Goal: Check status: Check status

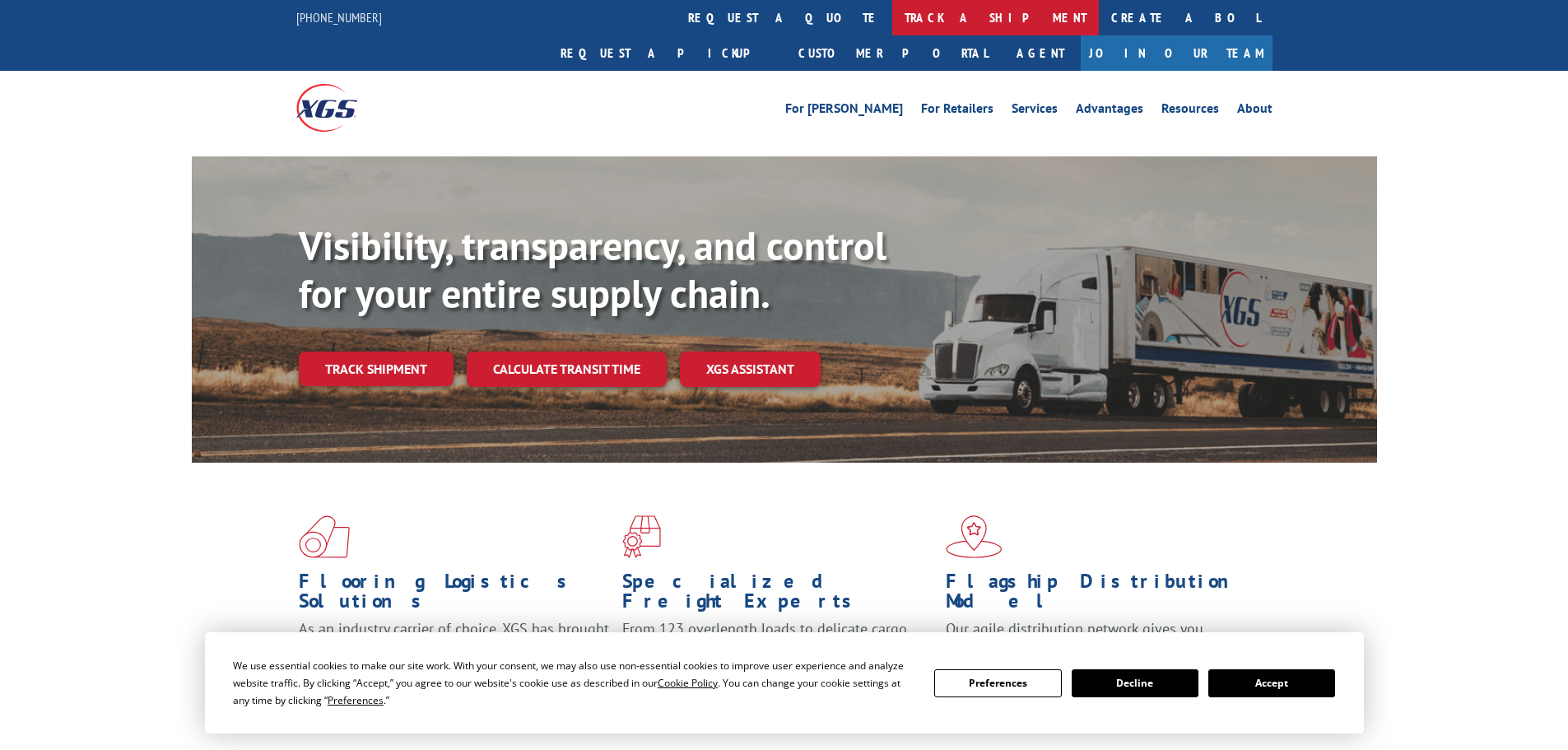
click at [893, 13] on link "track a shipment" at bounding box center [996, 18] width 207 height 35
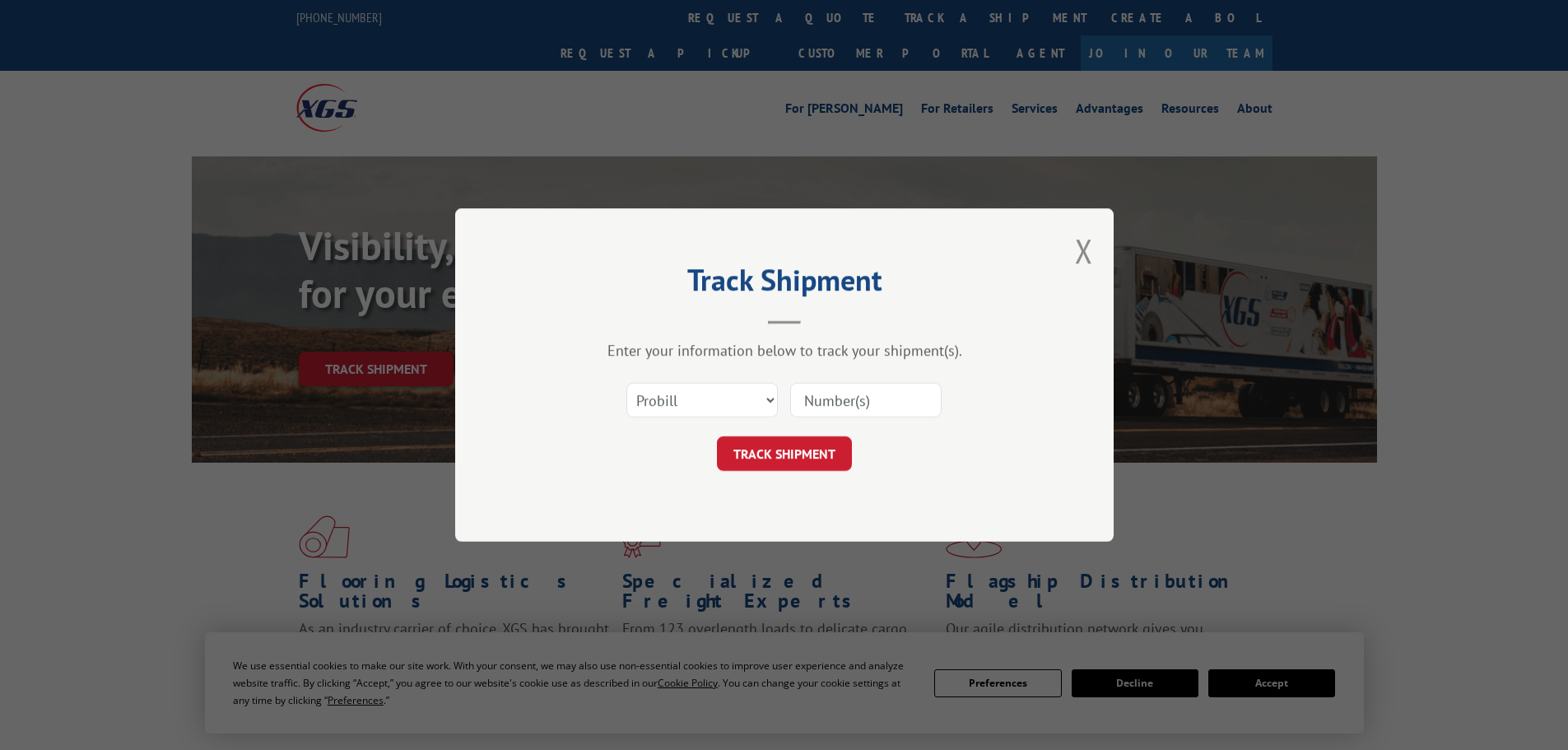
drag, startPoint x: 827, startPoint y: 390, endPoint x: 823, endPoint y: 428, distance: 38.2
click at [827, 390] on input at bounding box center [865, 400] width 152 height 34
paste input "2840841"
type input "2840841"
click at [800, 443] on button "TRACK SHIPMENT" at bounding box center [785, 453] width 135 height 34
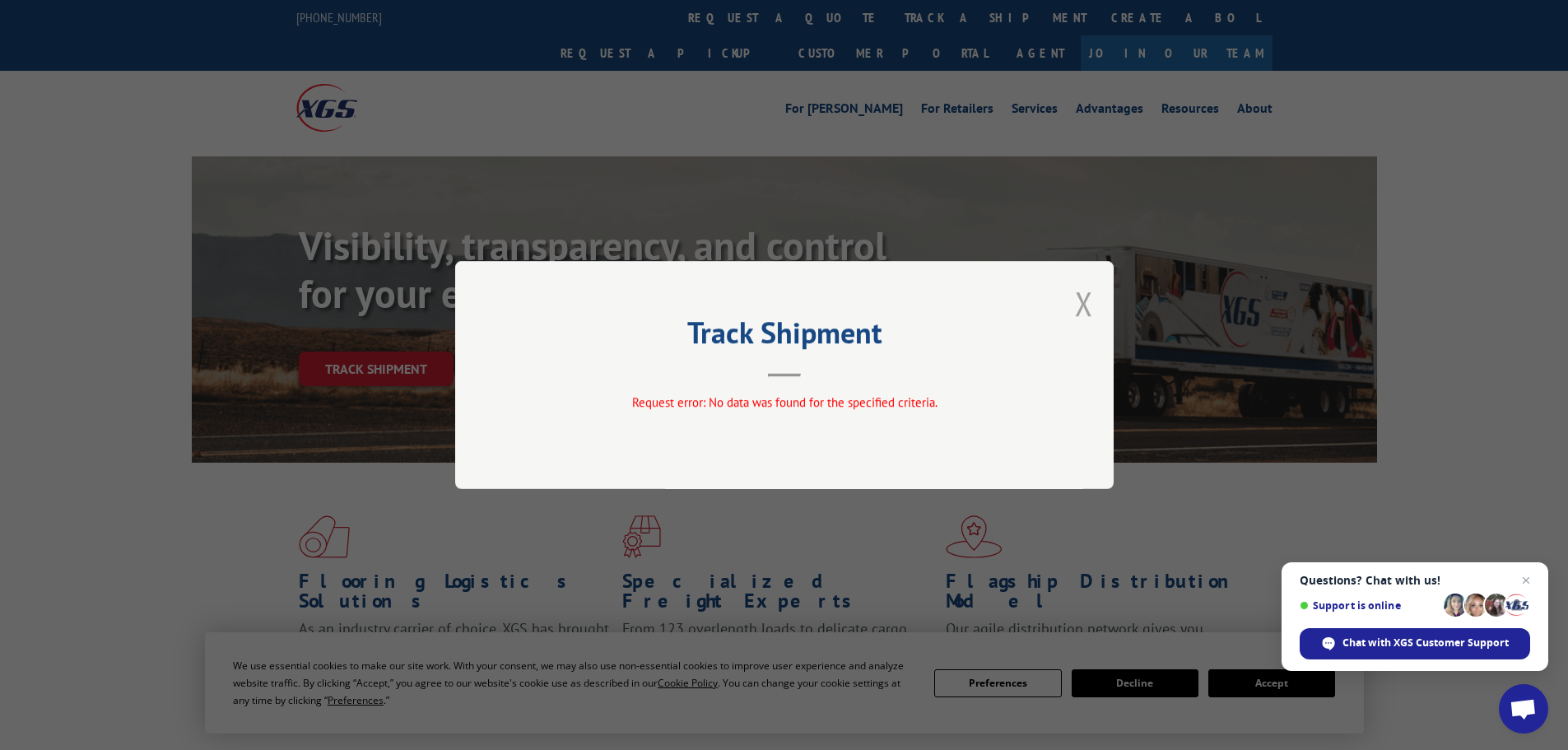
click at [1089, 310] on button "Close modal" at bounding box center [1084, 303] width 18 height 44
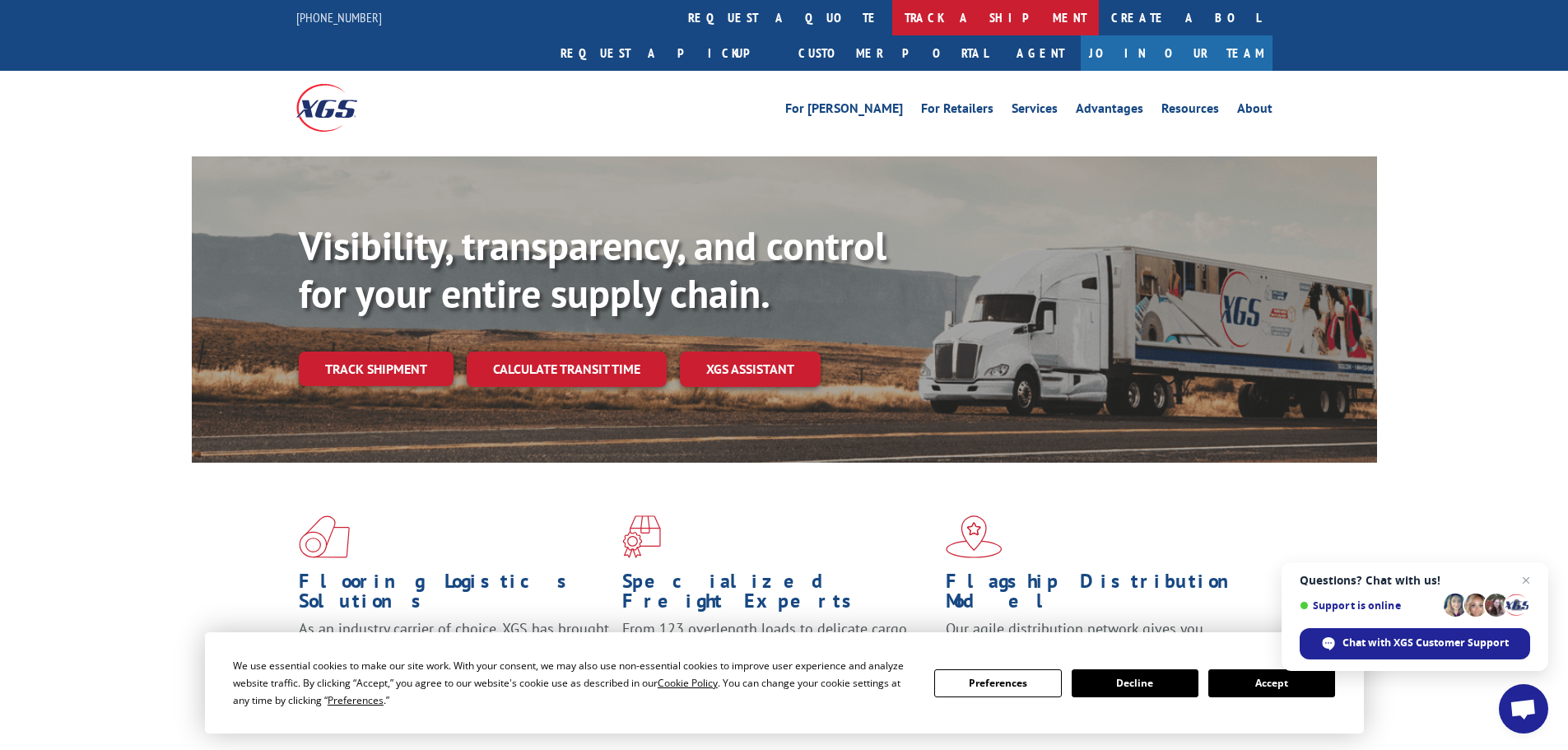
click at [893, 21] on link "track a shipment" at bounding box center [996, 18] width 207 height 35
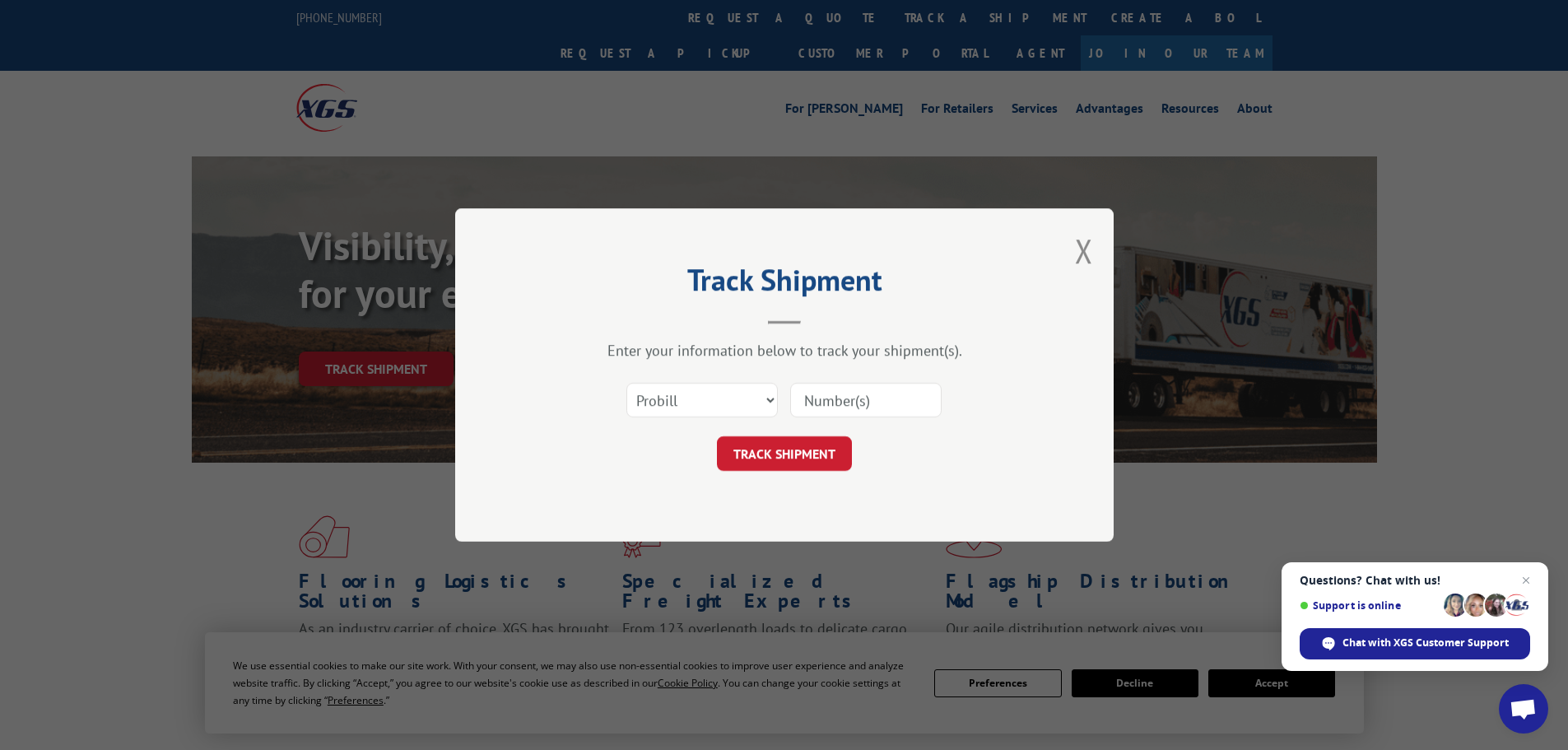
click at [700, 423] on div "Select category... Probill BOL PO" at bounding box center [785, 400] width 494 height 54
click at [701, 410] on select "Select category... Probill BOL PO" at bounding box center [702, 400] width 152 height 34
select select "bol"
click at [626, 383] on select "Select category... Probill BOL PO" at bounding box center [702, 400] width 152 height 34
drag, startPoint x: 834, startPoint y: 404, endPoint x: 861, endPoint y: 404, distance: 27.0
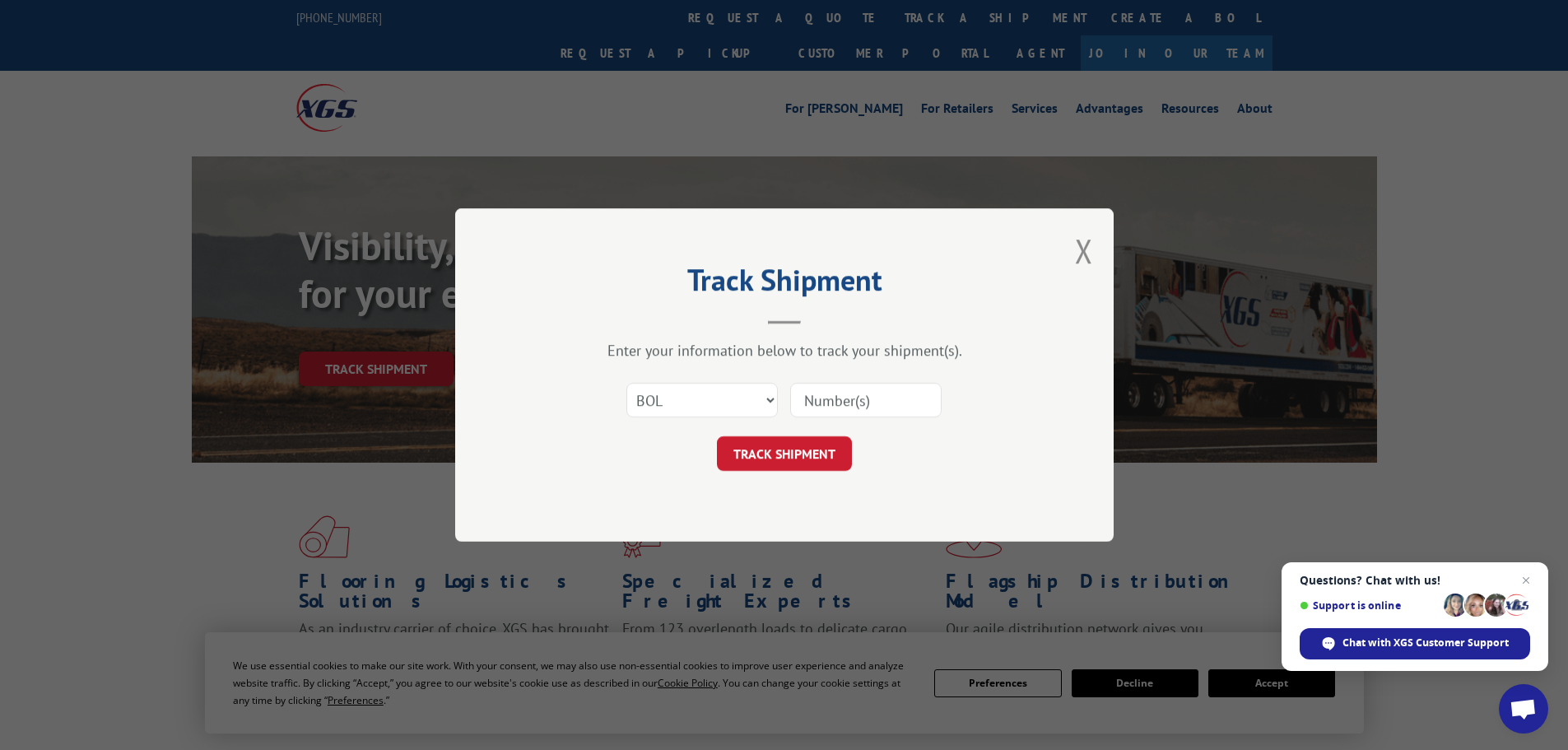
click at [834, 404] on input at bounding box center [865, 400] width 152 height 34
type input "2840841"
click button "TRACK SHIPMENT" at bounding box center [785, 453] width 135 height 34
